Goal: Find specific page/section: Find specific page/section

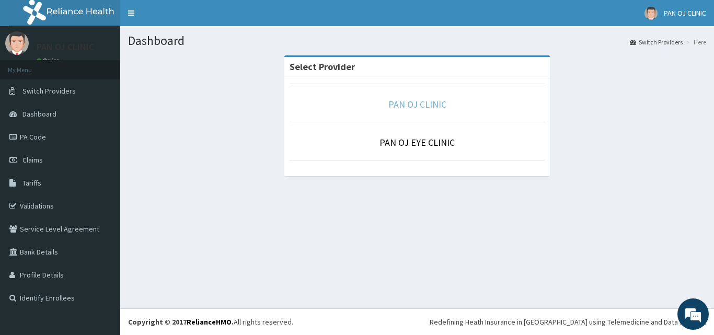
click at [421, 104] on link "PAN OJ CLINIC" at bounding box center [417, 104] width 58 height 12
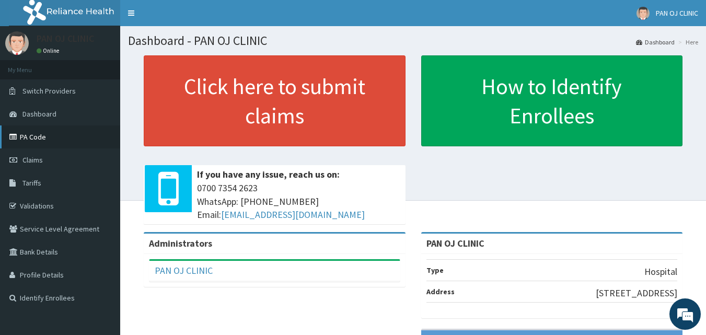
click at [50, 134] on link "PA Code" at bounding box center [60, 136] width 120 height 23
click at [42, 135] on link "PA Code" at bounding box center [60, 136] width 120 height 23
